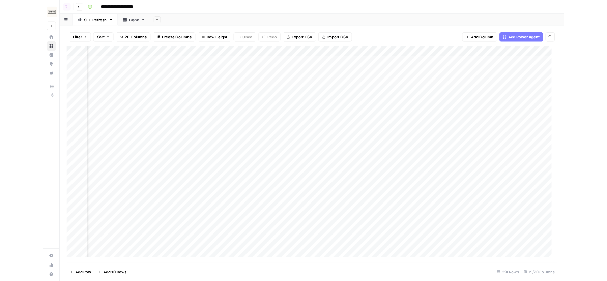
scroll to position [0, 54]
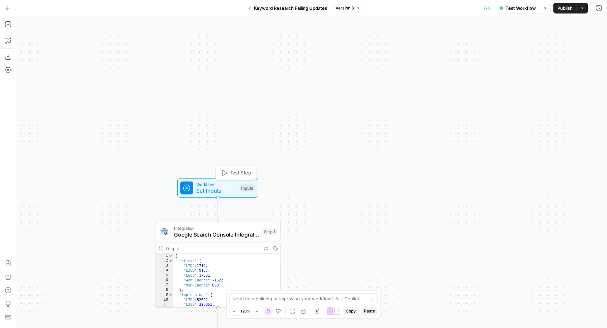
click at [197, 185] on span "Workflow" at bounding box center [216, 184] width 40 height 6
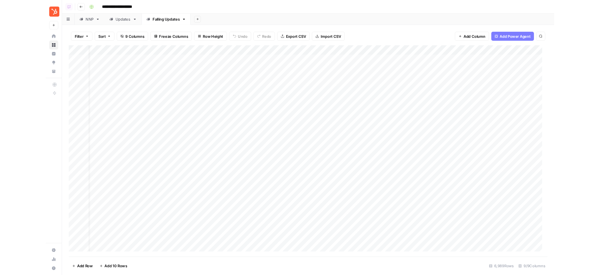
scroll to position [0, 7]
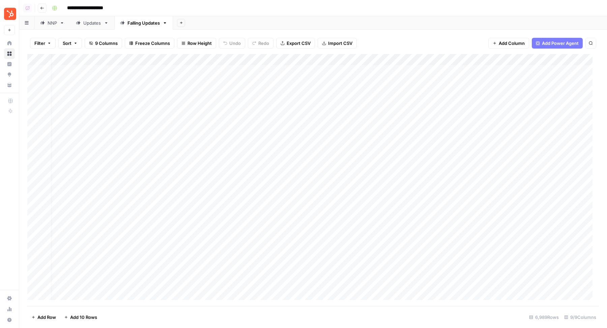
click at [85, 23] on div "Updates" at bounding box center [92, 23] width 18 height 7
click at [47, 26] on div "NNP" at bounding box center [48, 23] width 17 height 7
click at [182, 56] on div "Add Column" at bounding box center [312, 94] width 571 height 80
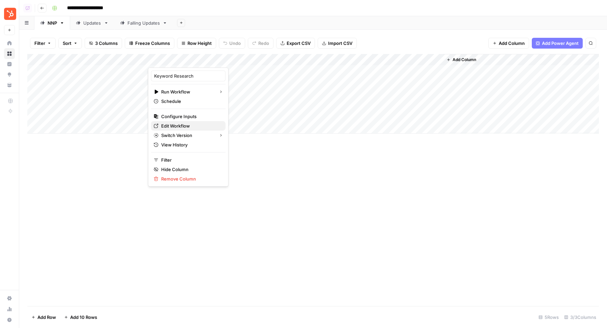
click at [176, 124] on span "Edit Workflow" at bounding box center [190, 125] width 59 height 7
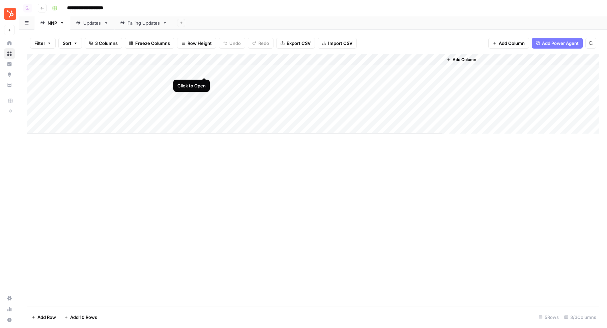
click at [204, 70] on div "Add Column" at bounding box center [312, 94] width 571 height 80
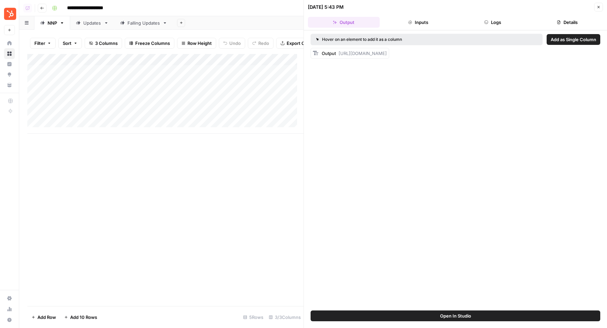
click at [514, 315] on button "Open In Studio" at bounding box center [455, 315] width 290 height 11
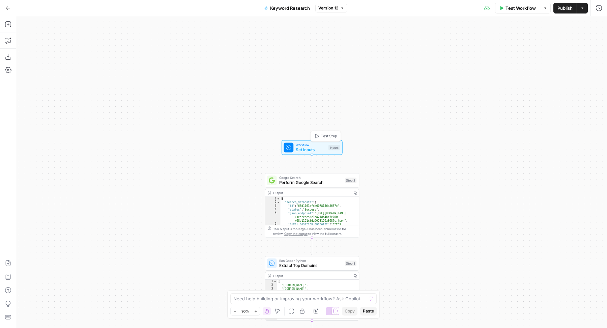
click at [315, 148] on span "Set Inputs" at bounding box center [311, 149] width 30 height 6
click at [446, 94] on form "Topic Cluster (Optional) edit field Delete group Brand Kit (Optional) edit fiel…" at bounding box center [488, 180] width 236 height 296
click at [437, 98] on button "Add Field" at bounding box center [483, 102] width 214 height 11
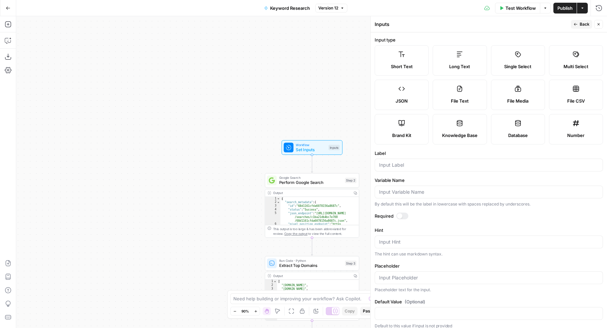
click at [555, 104] on div "File CSV" at bounding box center [576, 100] width 42 height 7
type textarea "Supports .csv file type"
click at [425, 168] on input "Label" at bounding box center [488, 164] width 219 height 7
type input "Ranking Keywords"
click at [579, 25] on button "Back" at bounding box center [581, 24] width 21 height 9
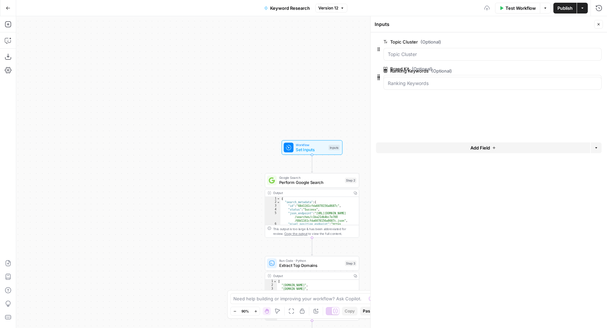
drag, startPoint x: 378, startPoint y: 103, endPoint x: 378, endPoint y: 77, distance: 26.6
drag, startPoint x: 378, startPoint y: 101, endPoint x: 378, endPoint y: 65, distance: 36.1
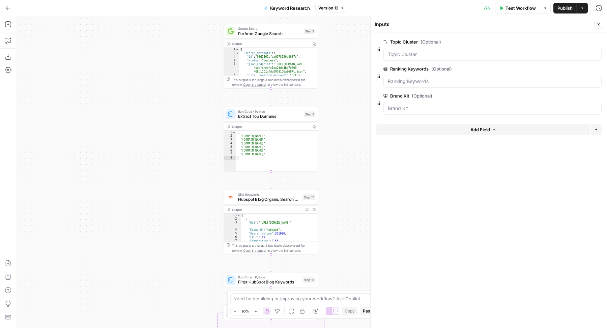
click at [598, 68] on icon "button" at bounding box center [598, 69] width 4 height 4
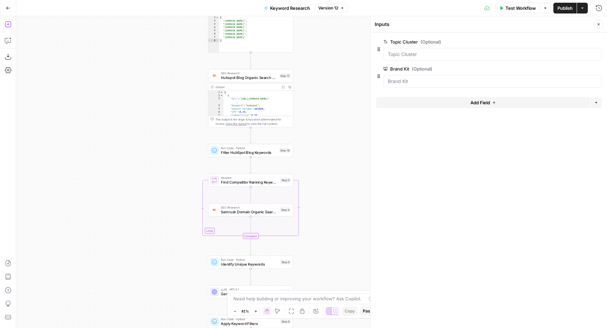
click at [5, 22] on icon "button" at bounding box center [8, 24] width 7 height 7
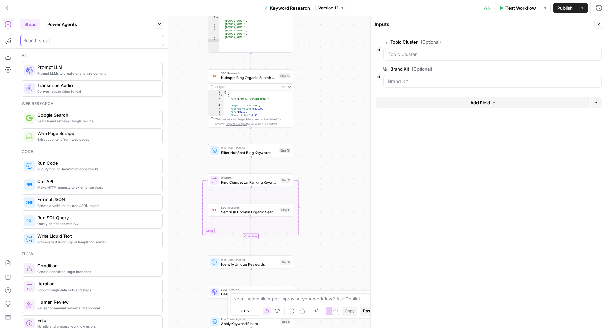
click at [60, 42] on input "search" at bounding box center [92, 40] width 138 height 7
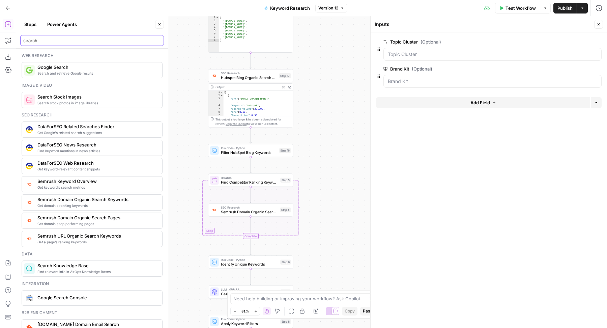
click at [74, 39] on input "search" at bounding box center [92, 40] width 138 height 7
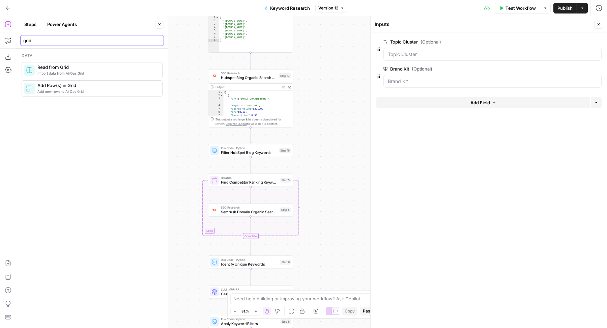
type input "grid"
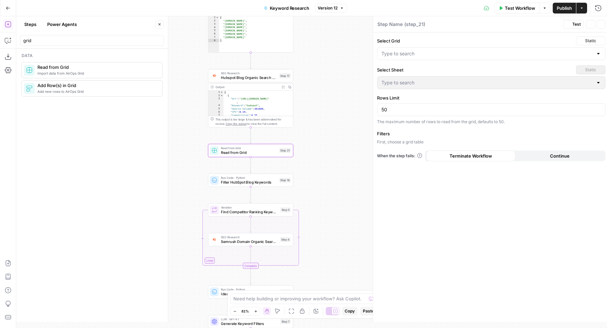
type textarea "Read from Grid"
click at [159, 26] on icon "button" at bounding box center [159, 24] width 4 height 4
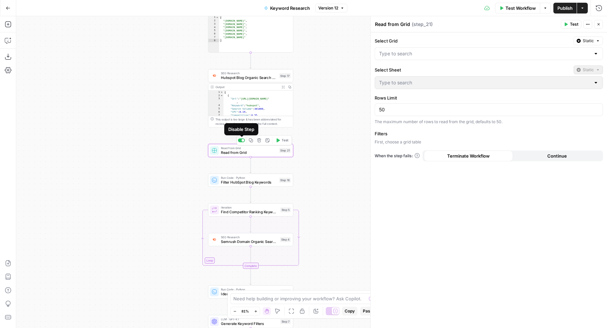
click at [243, 141] on div at bounding box center [242, 140] width 3 height 3
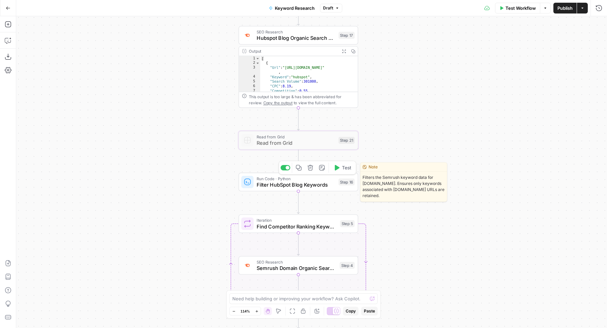
click at [334, 185] on span "Filter HubSpot Blog Keywords" at bounding box center [296, 185] width 79 height 8
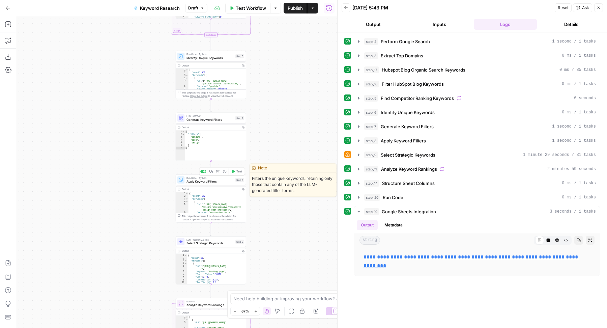
click at [228, 180] on span "Apply Keyword Filters" at bounding box center [209, 181] width 47 height 4
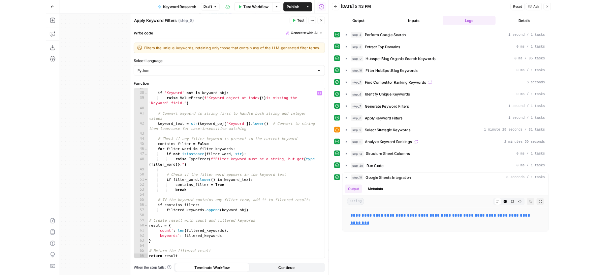
scroll to position [258, 0]
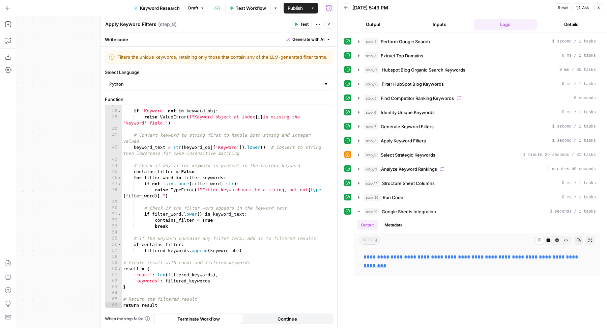
click at [312, 41] on span "Generate with AI" at bounding box center [308, 39] width 32 height 6
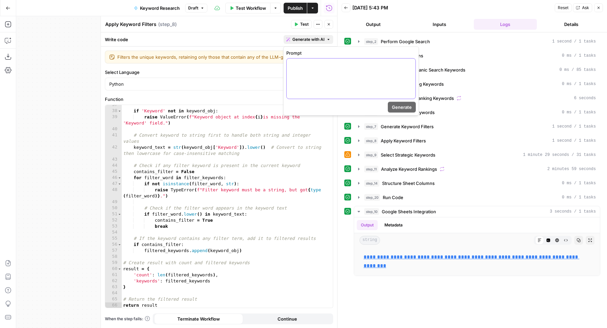
click at [319, 70] on div at bounding box center [351, 79] width 129 height 40
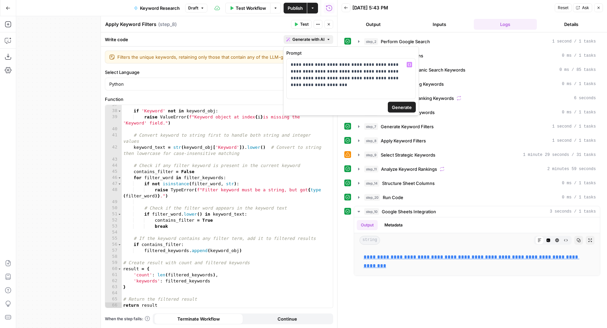
click at [411, 105] on button "Generate" at bounding box center [402, 107] width 28 height 11
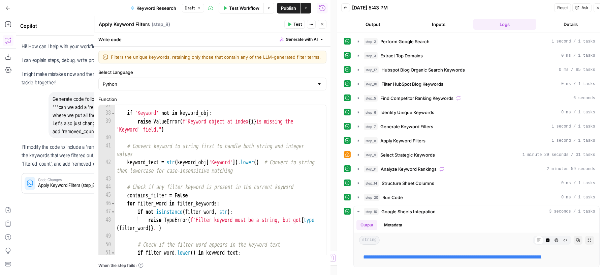
scroll to position [0, 0]
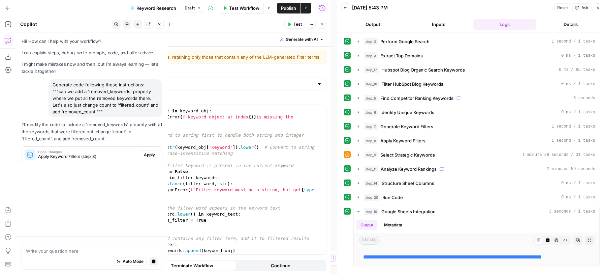
click at [141, 155] on button "Apply" at bounding box center [149, 154] width 17 height 9
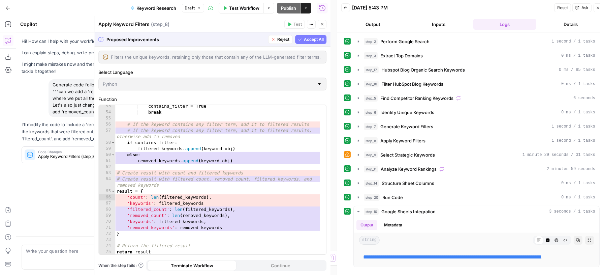
scroll to position [0, 0]
click at [319, 39] on span "Accept All" at bounding box center [314, 39] width 20 height 6
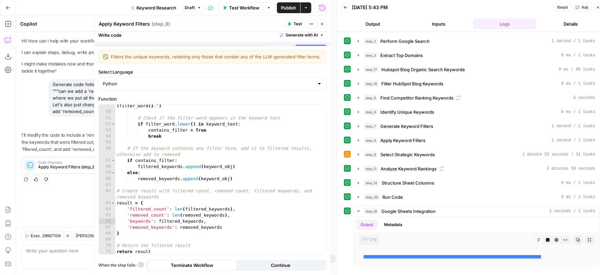
scroll to position [353, 0]
click at [297, 23] on span "Test" at bounding box center [298, 24] width 8 height 6
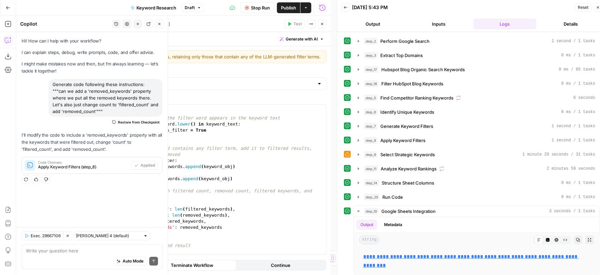
click at [158, 24] on icon "button" at bounding box center [159, 24] width 4 height 4
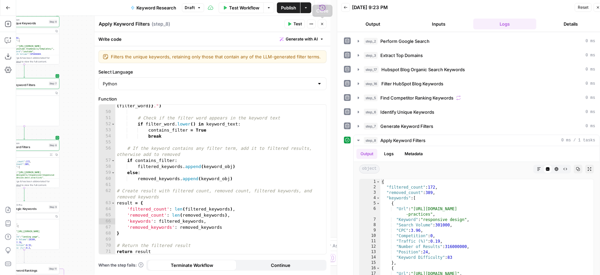
click at [321, 23] on icon "button" at bounding box center [322, 24] width 4 height 4
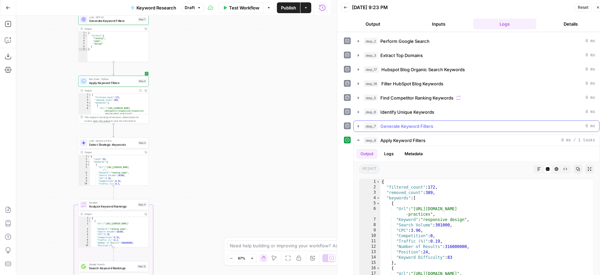
click at [407, 123] on span "Generate Keyword Filters" at bounding box center [407, 126] width 53 height 7
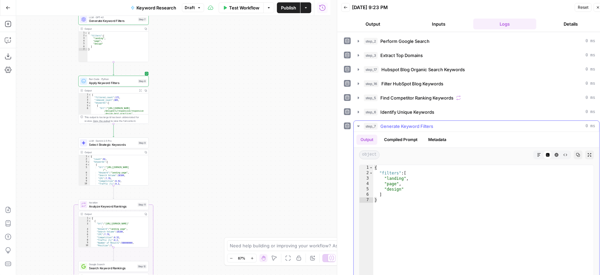
click at [407, 123] on span "Generate Keyword Filters" at bounding box center [407, 126] width 53 height 7
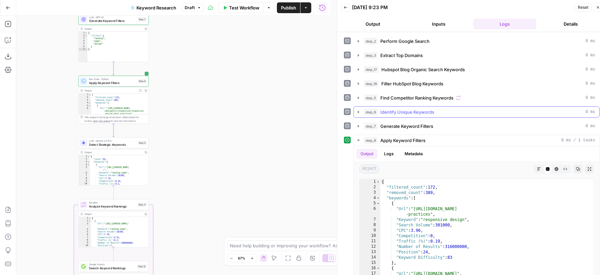
click at [415, 110] on span "Identify Unique Keywords" at bounding box center [408, 112] width 54 height 7
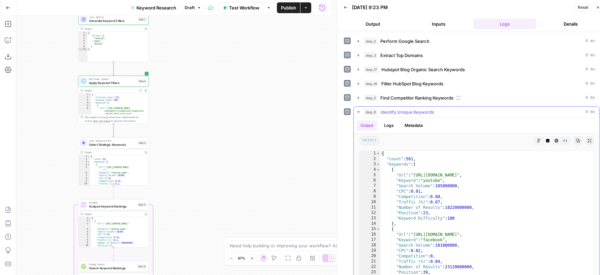
click at [415, 110] on span "Identify Unique Keywords" at bounding box center [408, 112] width 54 height 7
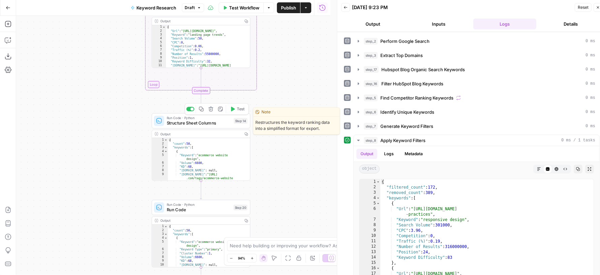
click at [188, 124] on span "Structure Sheet Columns" at bounding box center [199, 123] width 65 height 6
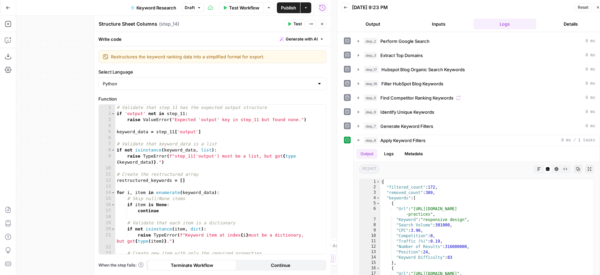
scroll to position [6, 0]
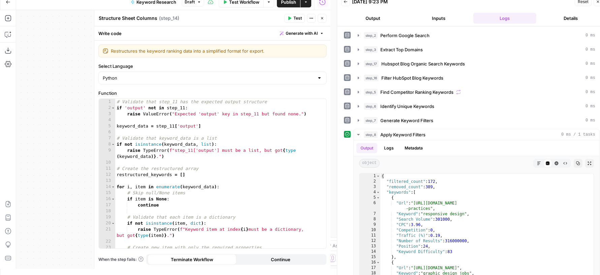
click at [323, 19] on icon "button" at bounding box center [322, 18] width 4 height 4
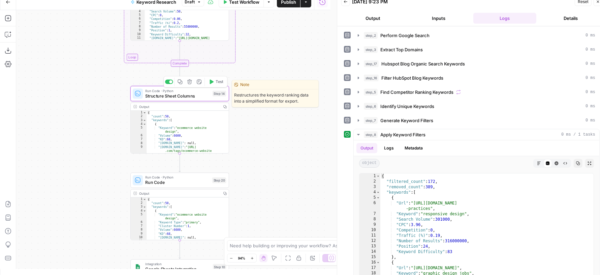
click at [149, 95] on span "Structure Sheet Columns" at bounding box center [178, 96] width 65 height 6
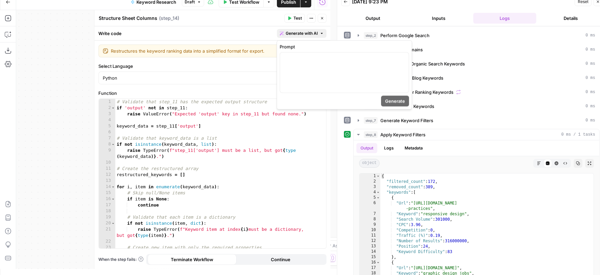
click at [294, 30] on span "Generate with AI" at bounding box center [302, 33] width 32 height 6
click at [297, 85] on div at bounding box center [344, 73] width 129 height 40
click at [325, 20] on button "Close" at bounding box center [322, 18] width 9 height 9
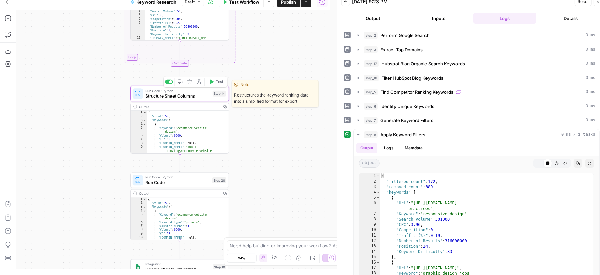
click at [179, 93] on span "Structure Sheet Columns" at bounding box center [178, 96] width 65 height 6
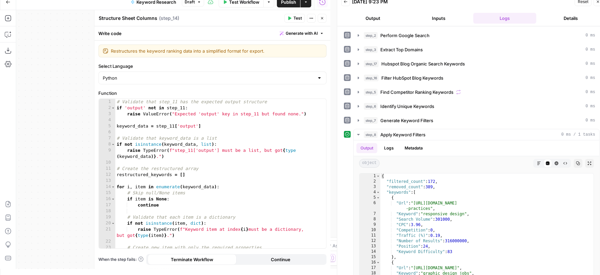
click at [311, 32] on span "Generate with AI" at bounding box center [302, 33] width 32 height 6
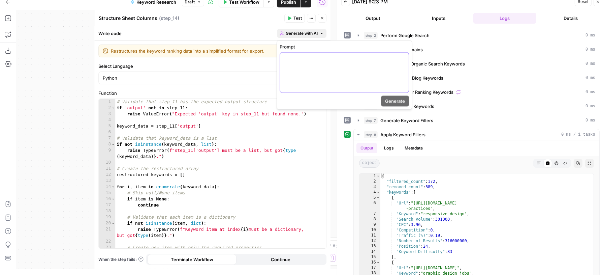
click at [311, 64] on div at bounding box center [344, 73] width 129 height 40
paste div
click at [405, 102] on span "Generate" at bounding box center [395, 101] width 20 height 7
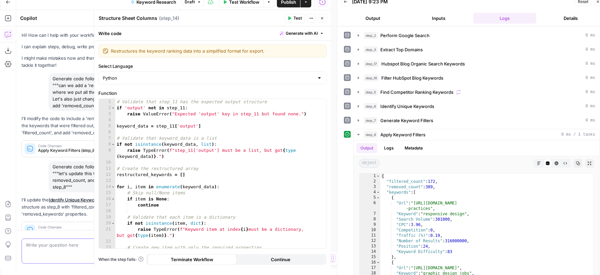
scroll to position [13, 0]
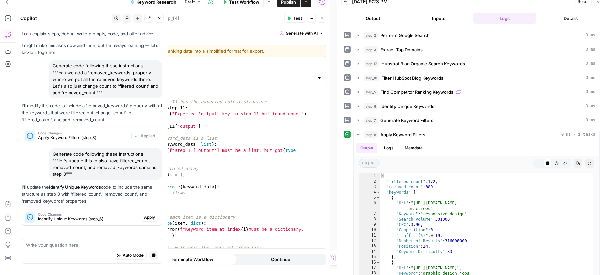
click at [141, 214] on button "Apply" at bounding box center [149, 217] width 17 height 9
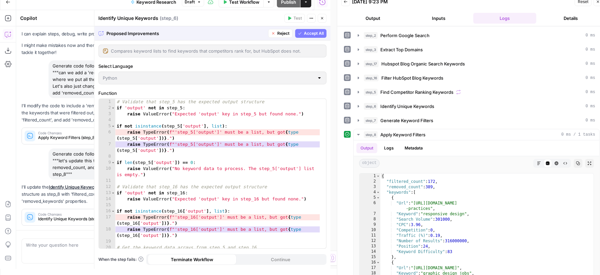
click at [322, 18] on icon "button" at bounding box center [322, 18] width 4 height 4
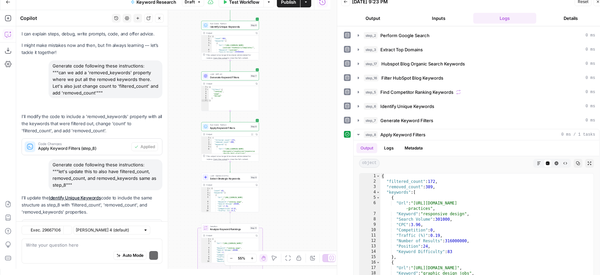
scroll to position [43, 0]
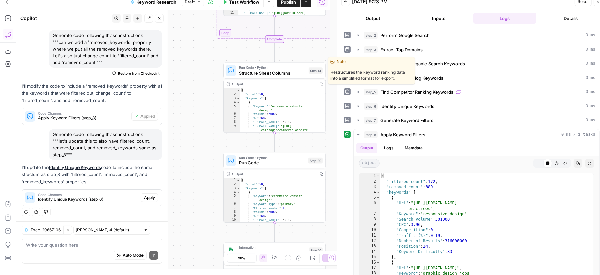
click at [249, 73] on span "Structure Sheet Columns" at bounding box center [272, 72] width 67 height 7
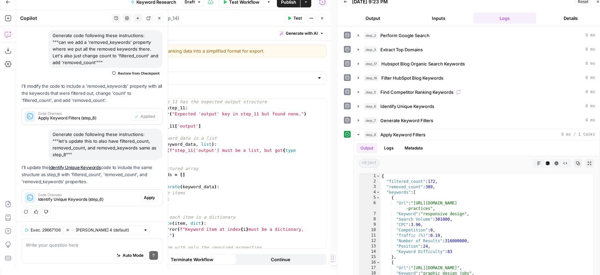
drag, startPoint x: 58, startPoint y: 140, endPoint x: 70, endPoint y: 151, distance: 15.7
click at [71, 151] on div "Generate code following these instructions: """let's update this to also have f…" at bounding box center [106, 144] width 114 height 31
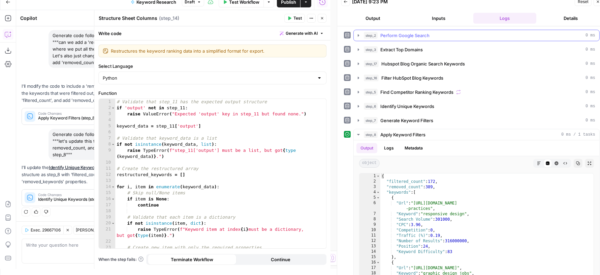
copy div "let's update this to also have filtered_count, removed_count, and removed_keywo…"
click at [313, 31] on span "Generate with AI" at bounding box center [302, 33] width 32 height 6
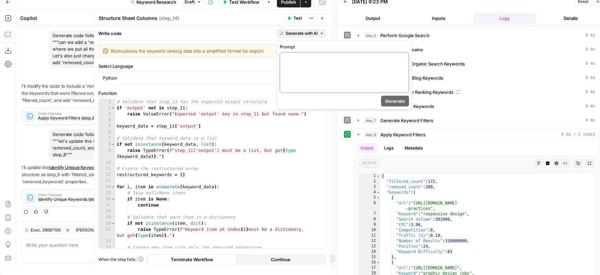
click at [308, 68] on div at bounding box center [344, 73] width 129 height 40
click at [318, 61] on p "**********" at bounding box center [344, 61] width 121 height 13
click at [318, 57] on p "**********" at bounding box center [344, 61] width 121 height 13
click at [405, 102] on span "Generate" at bounding box center [395, 101] width 20 height 7
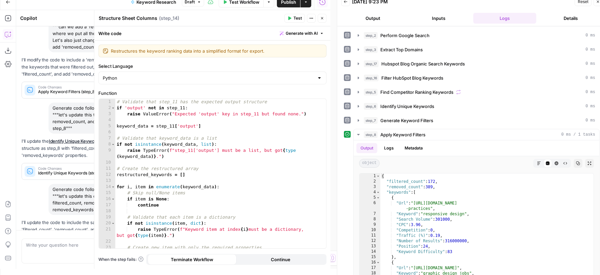
scroll to position [94, 0]
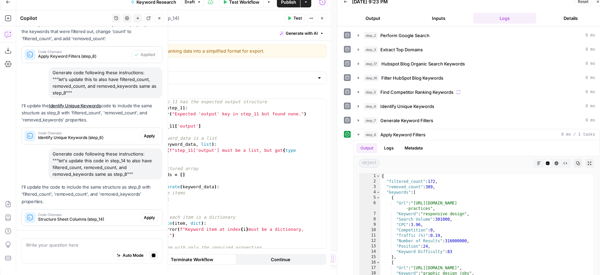
click at [144, 217] on span "Apply" at bounding box center [149, 217] width 11 height 6
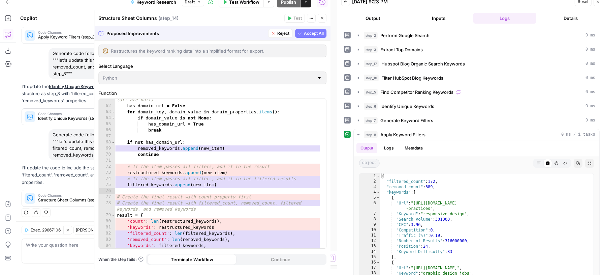
scroll to position [426, 0]
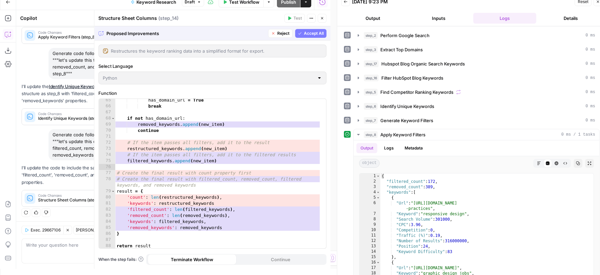
click at [310, 34] on span "Accept All" at bounding box center [314, 33] width 20 height 6
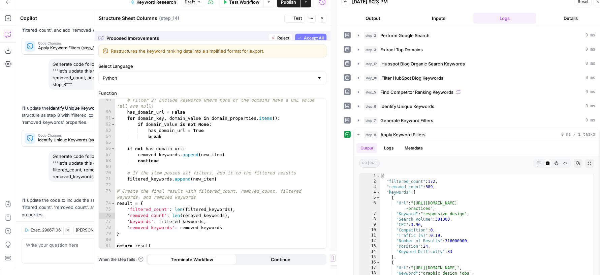
scroll to position [384, 0]
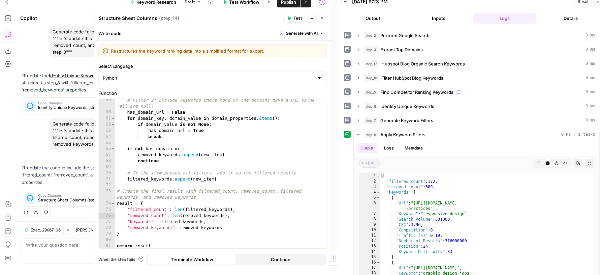
click at [322, 16] on icon "button" at bounding box center [322, 18] width 4 height 4
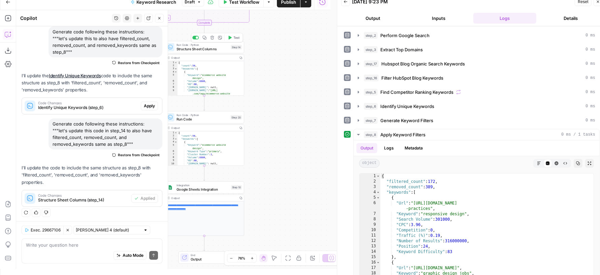
click at [233, 38] on button "Test" at bounding box center [234, 37] width 16 height 7
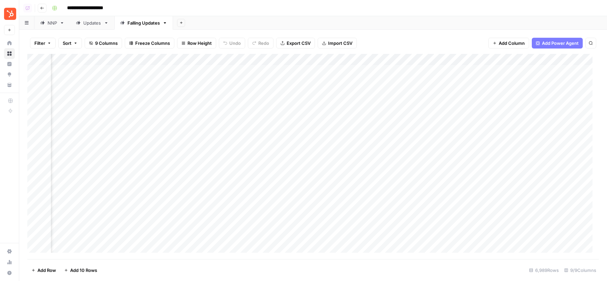
scroll to position [0, 206]
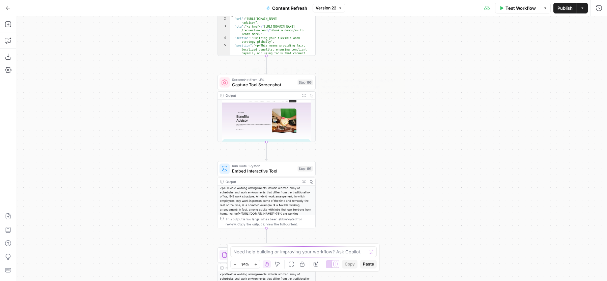
click at [250, 82] on span "Capture Tool Screenshot" at bounding box center [263, 85] width 63 height 6
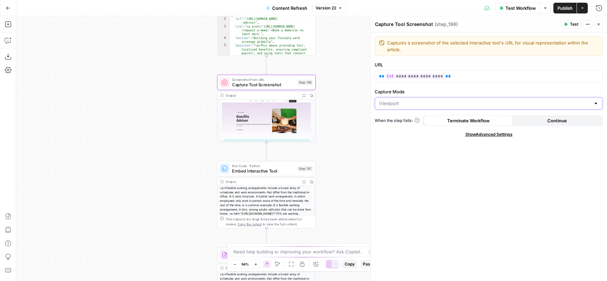
click at [431, 102] on input "Capture Mode" at bounding box center [484, 103] width 211 height 7
click at [419, 161] on div "**********" at bounding box center [488, 156] width 236 height 249
type input "Viewport"
click at [600, 23] on icon "button" at bounding box center [598, 24] width 4 height 4
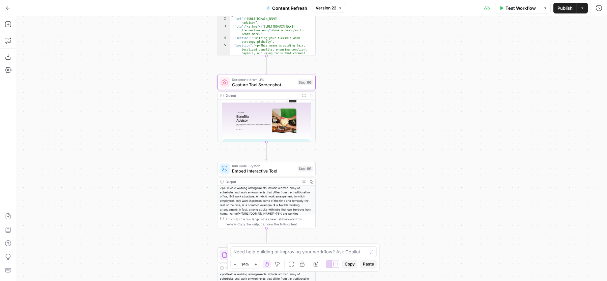
click at [581, 8] on icon "button" at bounding box center [582, 8] width 4 height 4
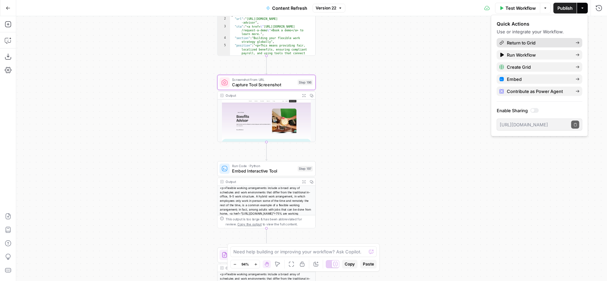
click at [544, 44] on span "Return to Grid" at bounding box center [538, 42] width 63 height 7
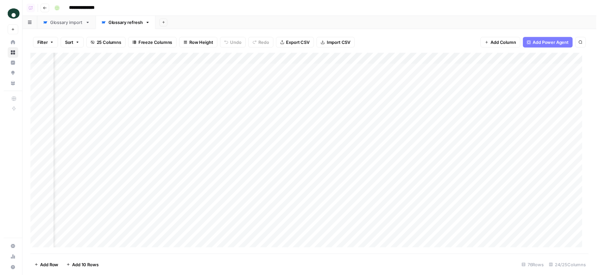
scroll to position [0, 914]
click at [432, 70] on div "Add Column" at bounding box center [312, 156] width 571 height 205
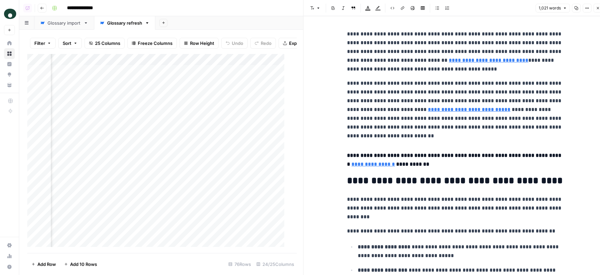
click at [598, 7] on icon "button" at bounding box center [598, 8] width 4 height 4
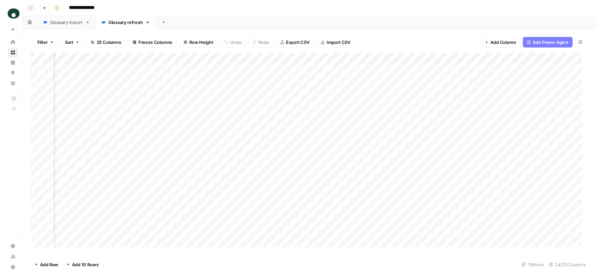
scroll to position [0, 848]
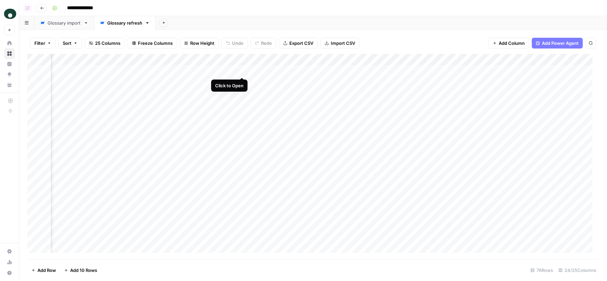
click at [241, 72] on div "Add Column" at bounding box center [312, 156] width 571 height 205
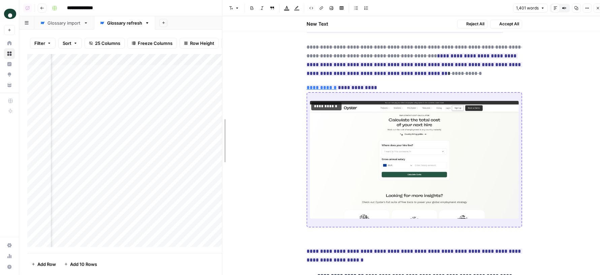
scroll to position [1316, 0]
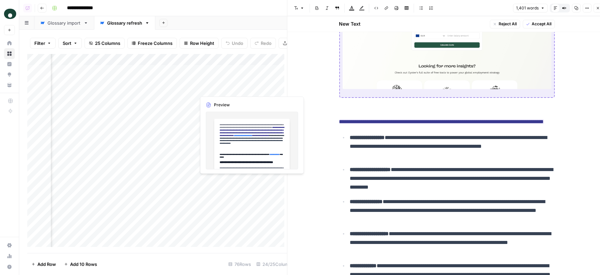
drag, startPoint x: 303, startPoint y: 91, endPoint x: 289, endPoint y: 99, distance: 16.3
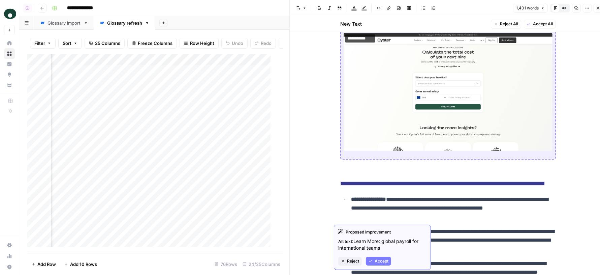
scroll to position [1247, 0]
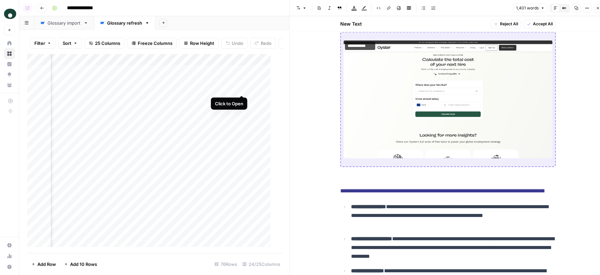
click at [241, 88] on div "Add Column" at bounding box center [152, 153] width 250 height 199
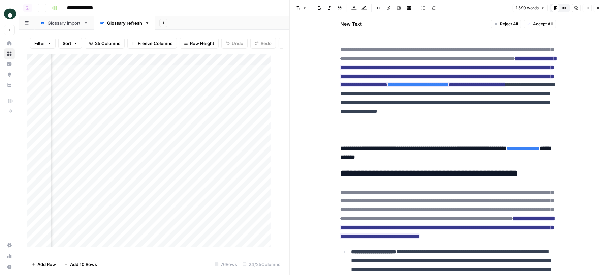
click at [111, 67] on div "Add Column" at bounding box center [152, 153] width 250 height 199
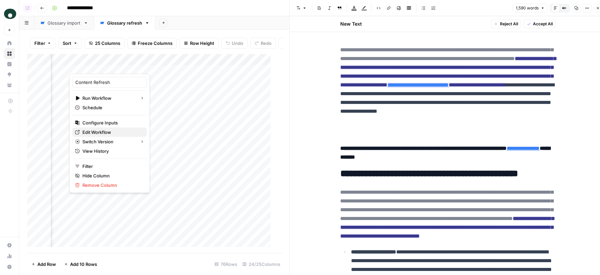
click at [107, 132] on span "Edit Workflow" at bounding box center [112, 132] width 59 height 7
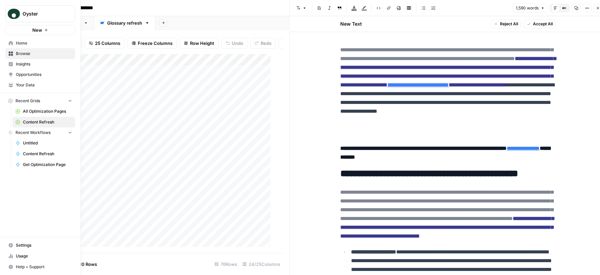
click at [28, 43] on span "Home" at bounding box center [44, 43] width 56 height 6
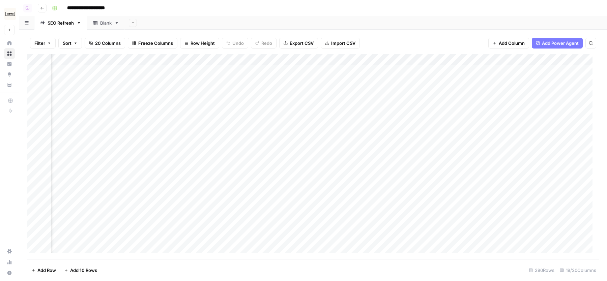
scroll to position [0, 54]
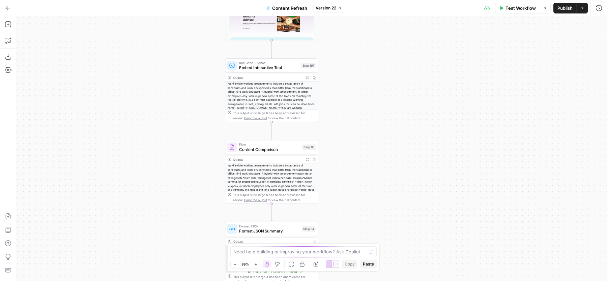
click at [306, 77] on icon "button" at bounding box center [307, 78] width 3 height 3
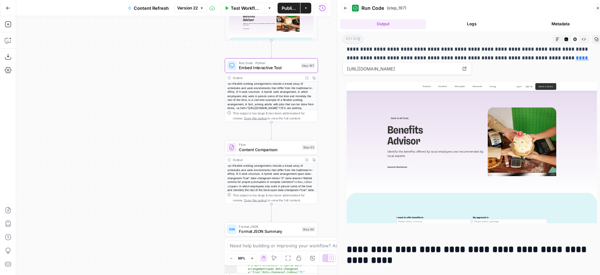
scroll to position [1309, 0]
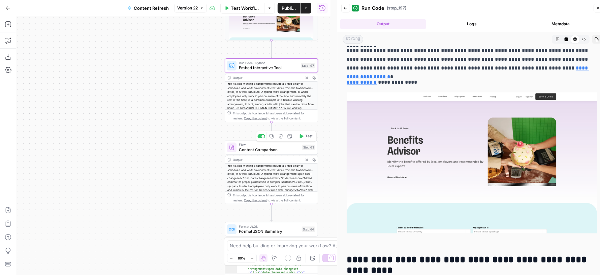
click at [303, 160] on button "Expand Output" at bounding box center [306, 159] width 7 height 7
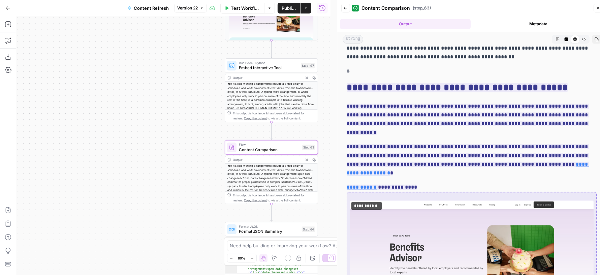
scroll to position [1422, 0]
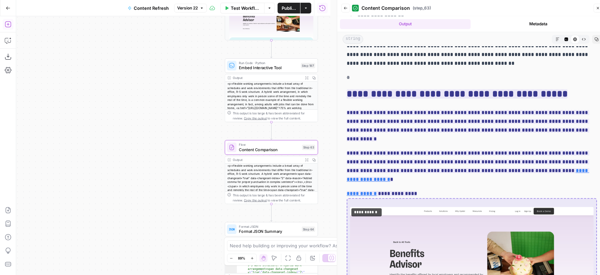
click at [7, 25] on icon "button" at bounding box center [8, 24] width 7 height 7
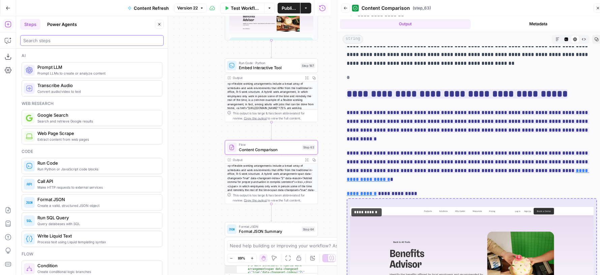
click at [73, 39] on input "search" at bounding box center [92, 40] width 138 height 7
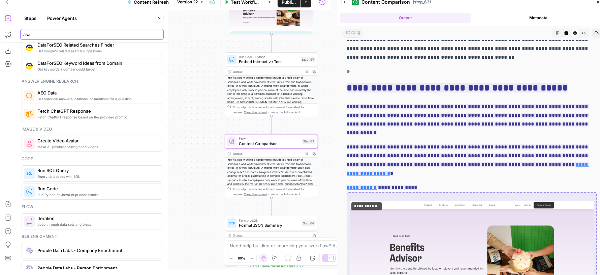
scroll to position [0, 0]
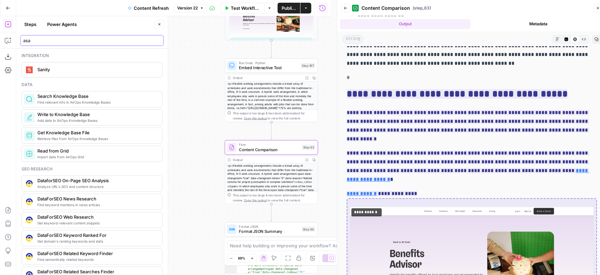
type input "asa"
click at [161, 27] on button "Close" at bounding box center [159, 24] width 9 height 9
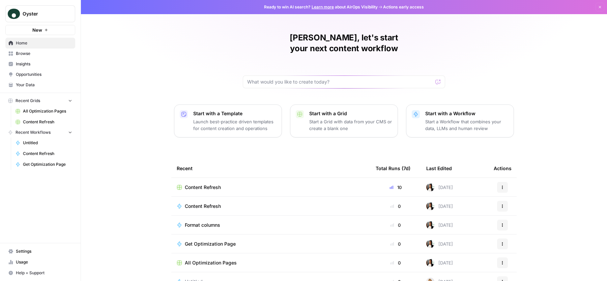
click at [35, 256] on link "Settings" at bounding box center [40, 251] width 70 height 11
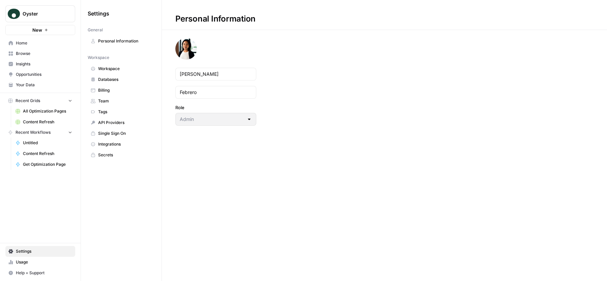
click at [106, 145] on span "Integrations" at bounding box center [125, 144] width 54 height 6
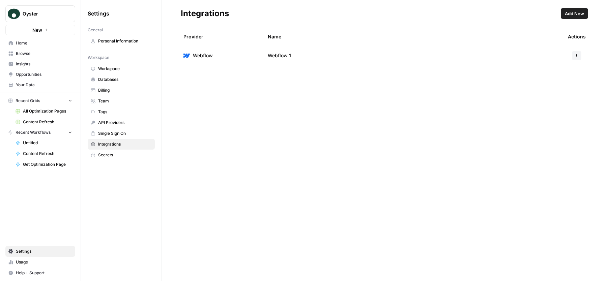
click at [572, 12] on span "Add New" at bounding box center [574, 13] width 19 height 7
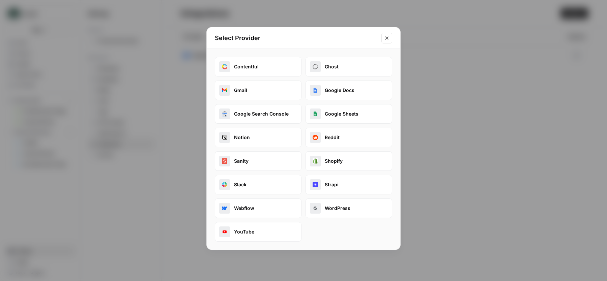
click at [388, 36] on icon "Close modal" at bounding box center [386, 37] width 5 height 5
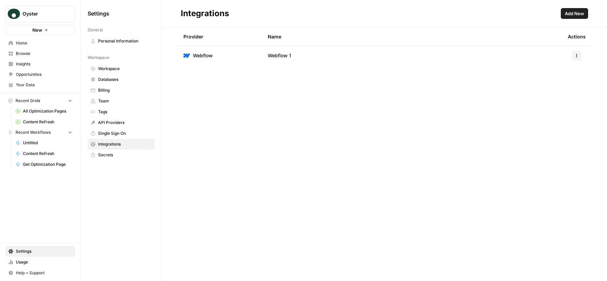
click at [43, 43] on span "Home" at bounding box center [44, 43] width 56 height 6
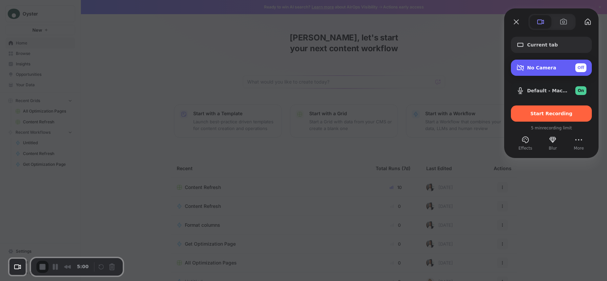
click at [561, 64] on div "No Camera Off" at bounding box center [556, 67] width 59 height 9
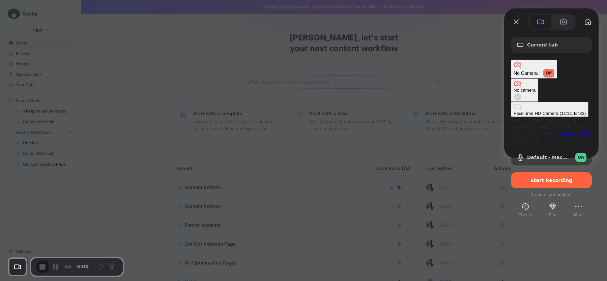
click at [513, 111] on div "FaceTime HD Camera (1C1C:B782)" at bounding box center [549, 113] width 72 height 5
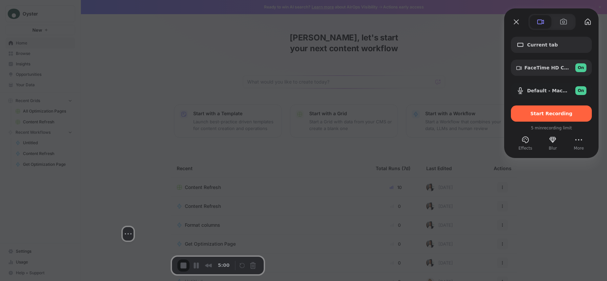
drag, startPoint x: 39, startPoint y: 242, endPoint x: 113, endPoint y: 240, distance: 73.5
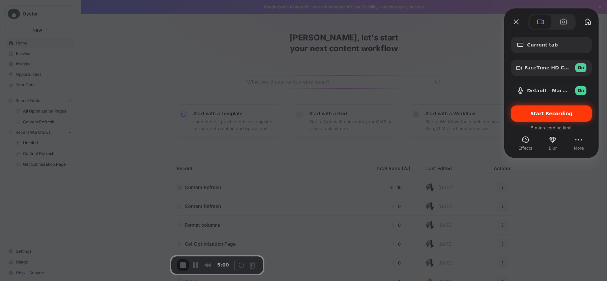
click at [569, 115] on span "Start Recording" at bounding box center [551, 113] width 70 height 5
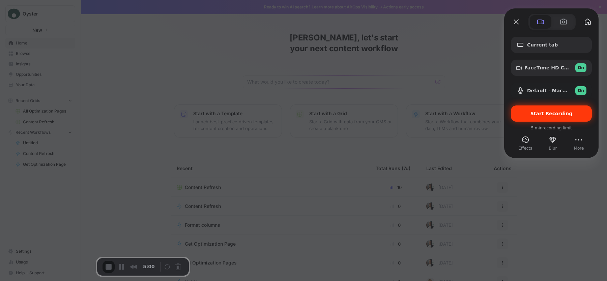
click at [546, 113] on span "Start Recording" at bounding box center [551, 113] width 42 height 5
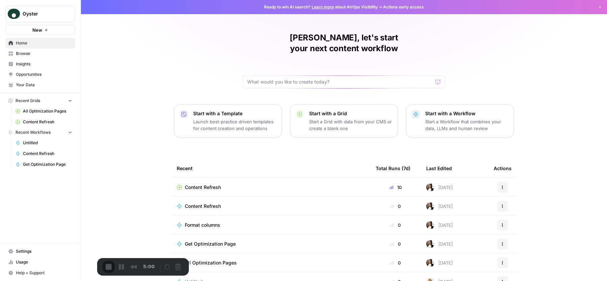
drag, startPoint x: 41, startPoint y: 235, endPoint x: 101, endPoint y: 235, distance: 60.3
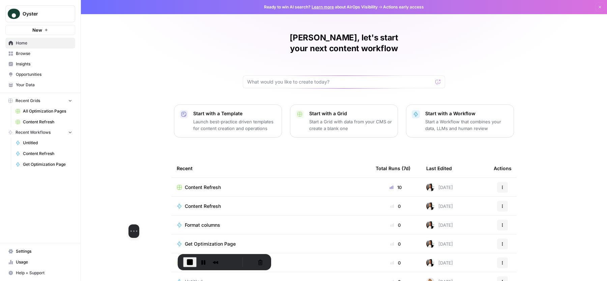
drag, startPoint x: 55, startPoint y: 227, endPoint x: 136, endPoint y: 221, distance: 80.8
click at [136, 221] on div at bounding box center [133, 199] width 101 height 52
click at [245, 261] on button "Restart Recording" at bounding box center [249, 262] width 8 height 8
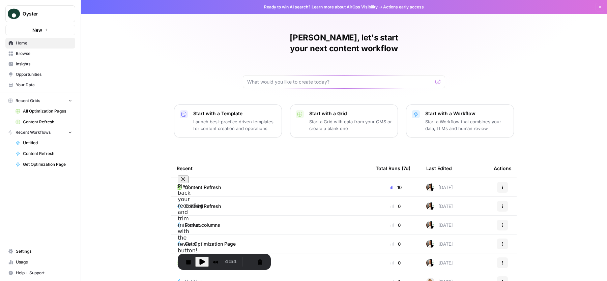
click at [38, 251] on span "Settings" at bounding box center [44, 251] width 56 height 6
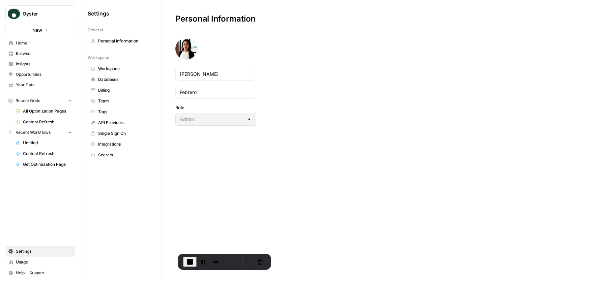
click at [129, 145] on link "Integrations" at bounding box center [121, 144] width 67 height 11
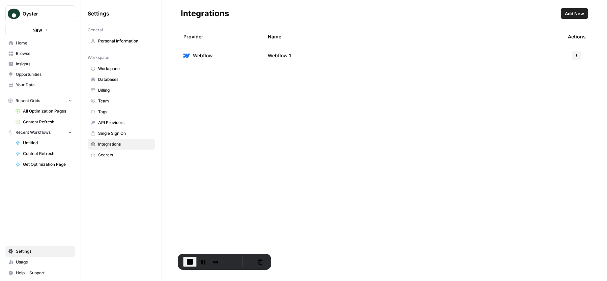
click at [573, 12] on span "Add New" at bounding box center [574, 13] width 19 height 7
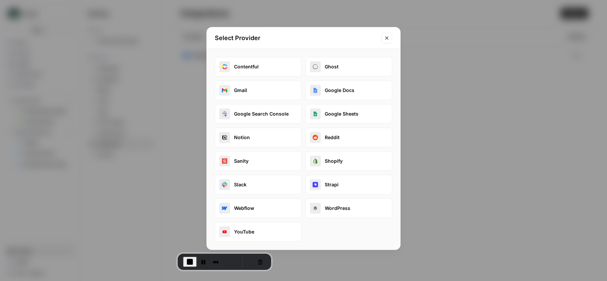
click at [256, 186] on button "Slack" at bounding box center [258, 185] width 87 height 20
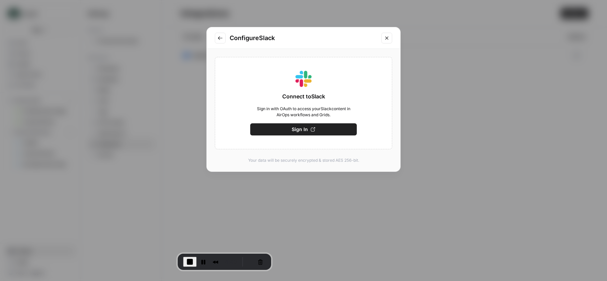
click at [341, 126] on button "Sign In" at bounding box center [303, 129] width 107 height 12
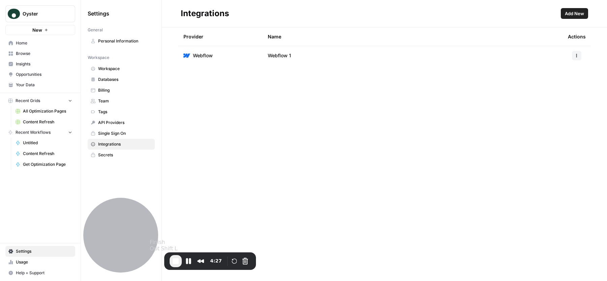
click at [174, 262] on span "End Recording" at bounding box center [176, 261] width 8 height 8
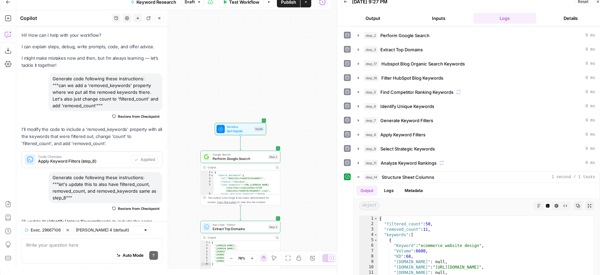
scroll to position [146, 0]
